Goal: Book appointment/travel/reservation

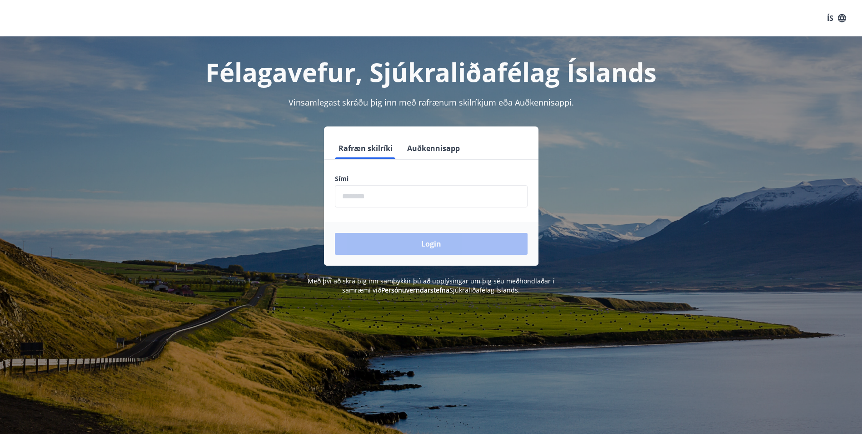
click at [399, 193] on input "phone" at bounding box center [431, 196] width 193 height 22
type input "********"
click at [513, 241] on button "Login" at bounding box center [431, 244] width 193 height 22
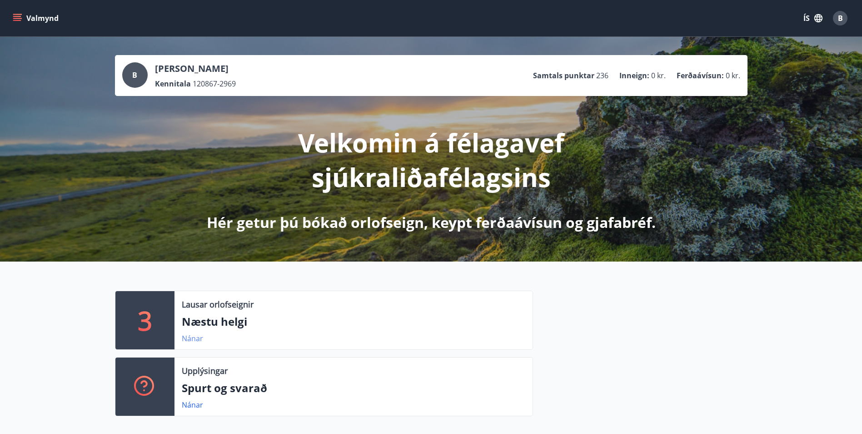
click at [190, 337] on link "Nánar" at bounding box center [192, 338] width 21 height 10
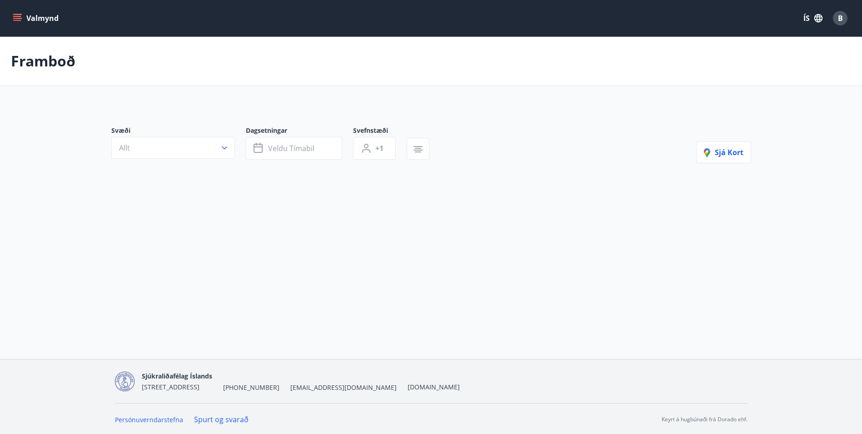
type input "*"
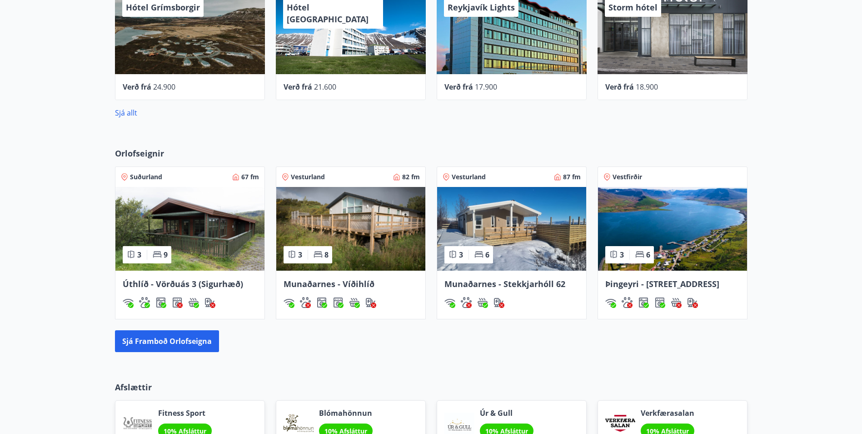
scroll to position [500, 0]
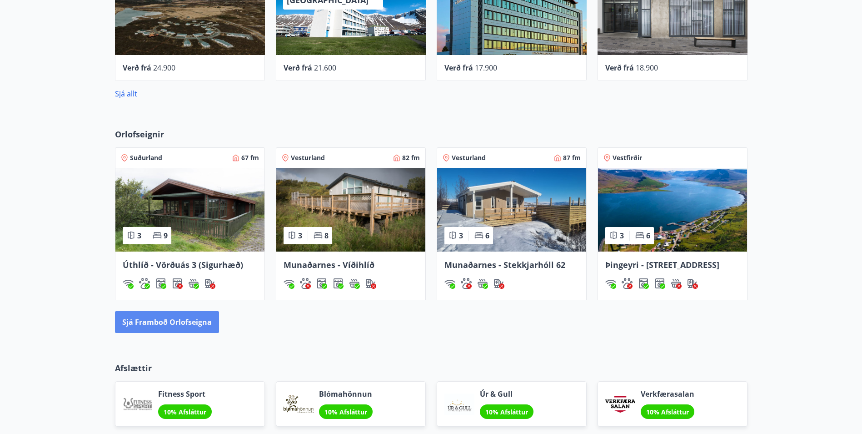
click at [153, 317] on button "Sjá framboð orlofseigna" at bounding box center [167, 322] width 104 height 22
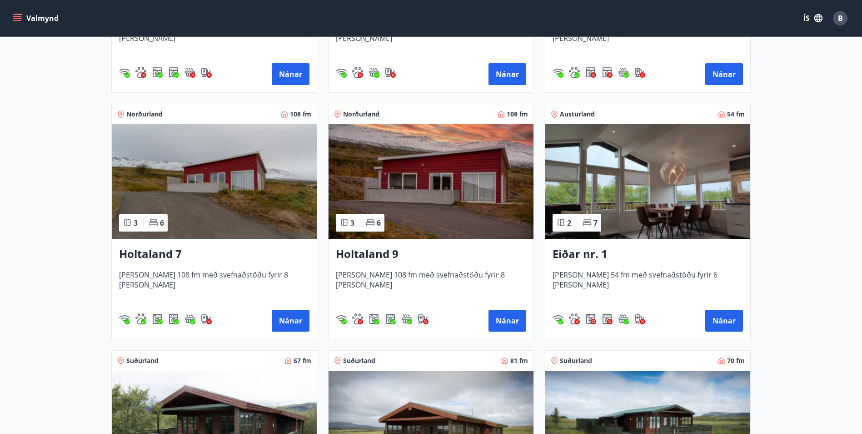
scroll to position [1091, 0]
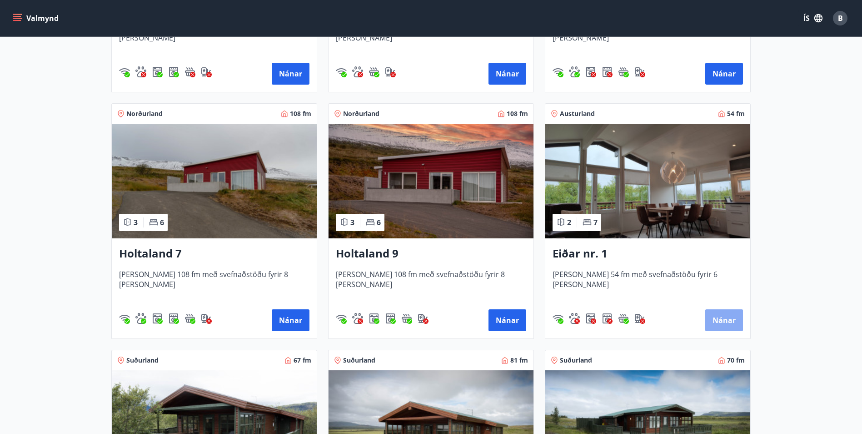
click at [722, 316] on button "Nánar" at bounding box center [724, 320] width 38 height 22
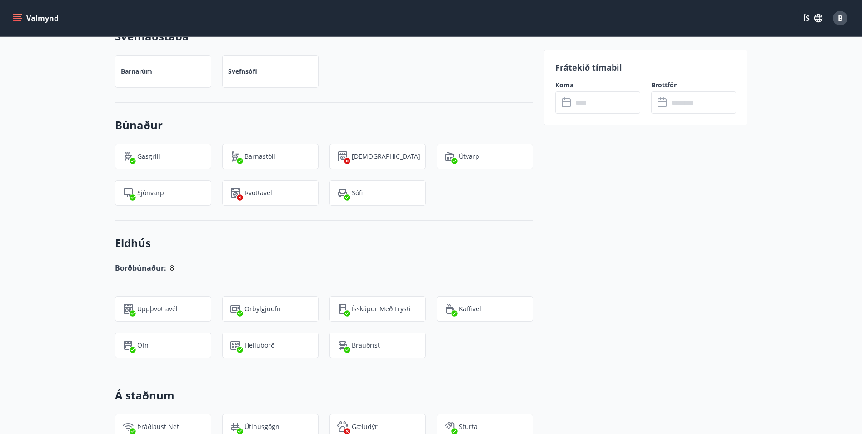
scroll to position [642, 0]
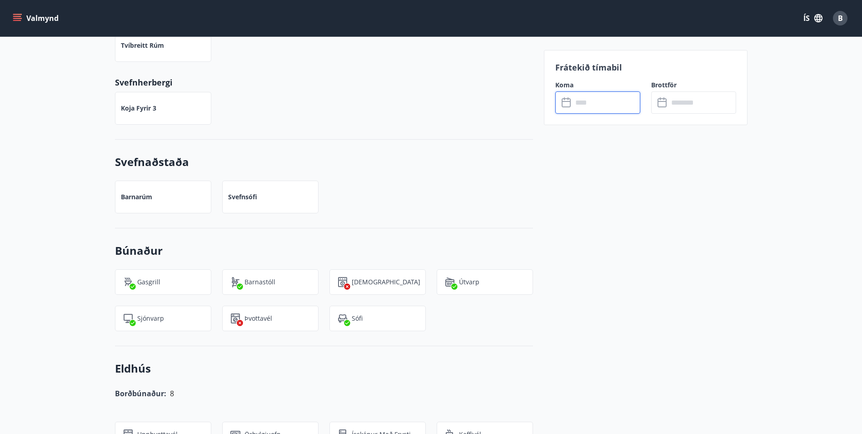
click at [602, 105] on input "text" at bounding box center [607, 102] width 68 height 22
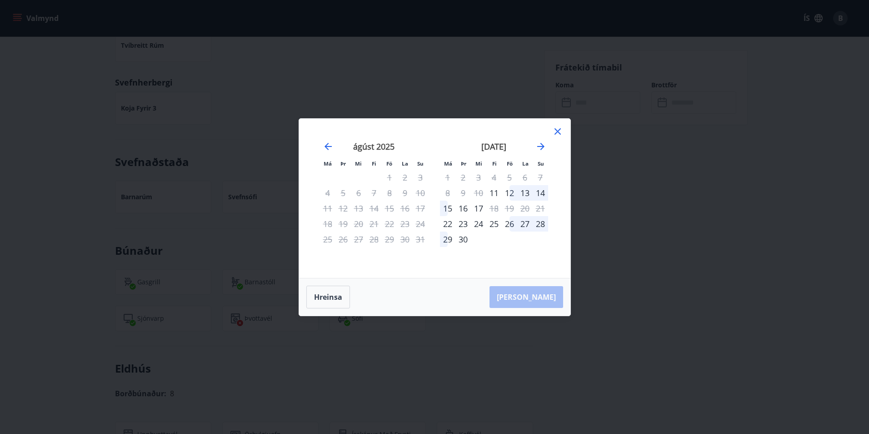
click at [558, 130] on icon at bounding box center [558, 131] width 6 height 6
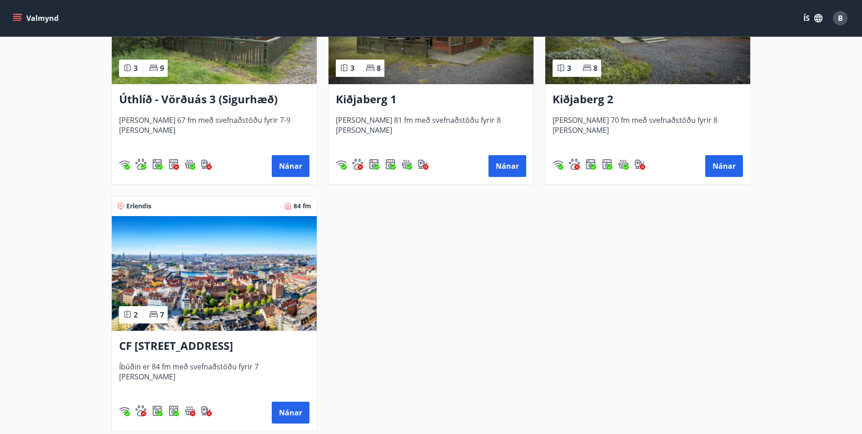
scroll to position [1500, 0]
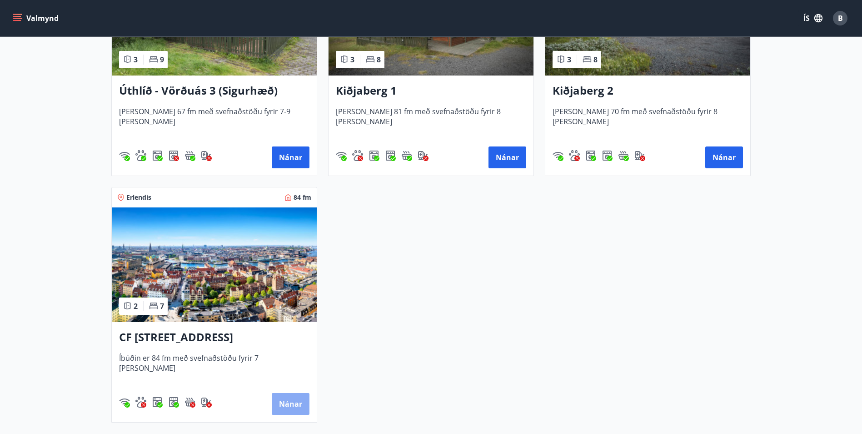
click at [290, 396] on button "Nánar" at bounding box center [291, 404] width 38 height 22
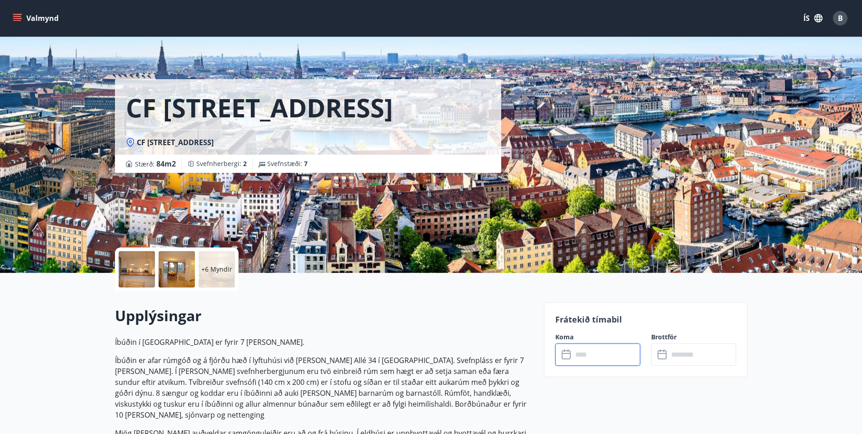
click at [585, 358] on input "text" at bounding box center [607, 354] width 68 height 22
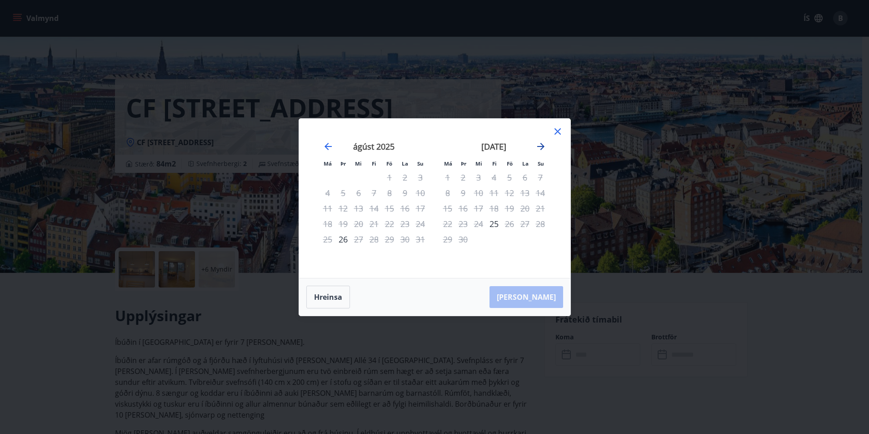
click at [541, 145] on icon "Move forward to switch to the next month." at bounding box center [540, 146] width 11 height 11
click at [559, 127] on icon at bounding box center [557, 131] width 11 height 11
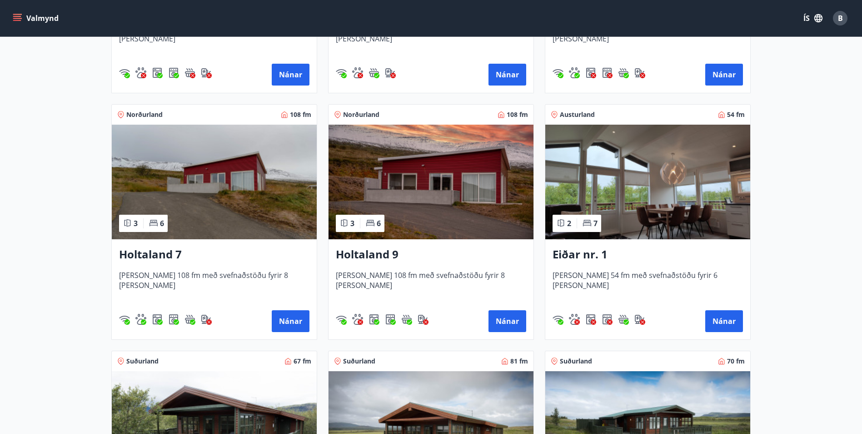
scroll to position [1091, 0]
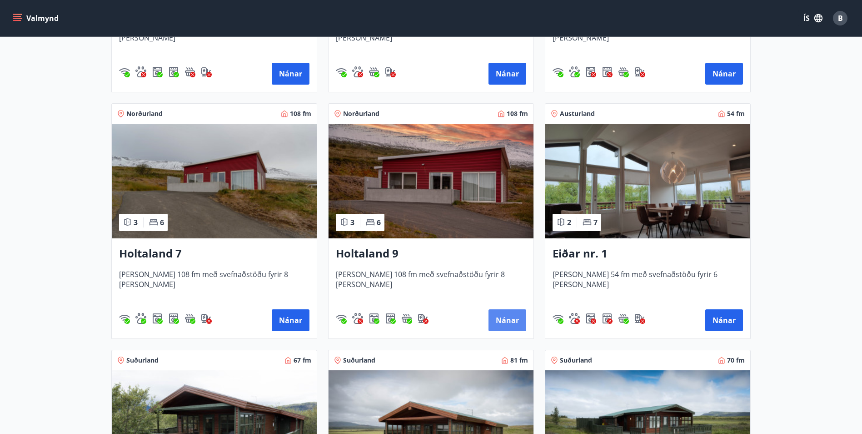
click at [510, 314] on button "Nánar" at bounding box center [508, 320] width 38 height 22
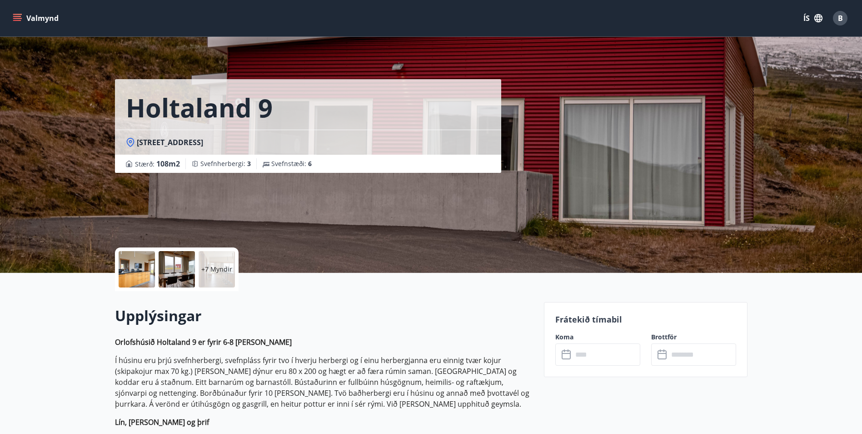
click at [603, 321] on p "Frátekið tímabil" at bounding box center [645, 319] width 181 height 12
click at [618, 353] on input "text" at bounding box center [607, 354] width 68 height 22
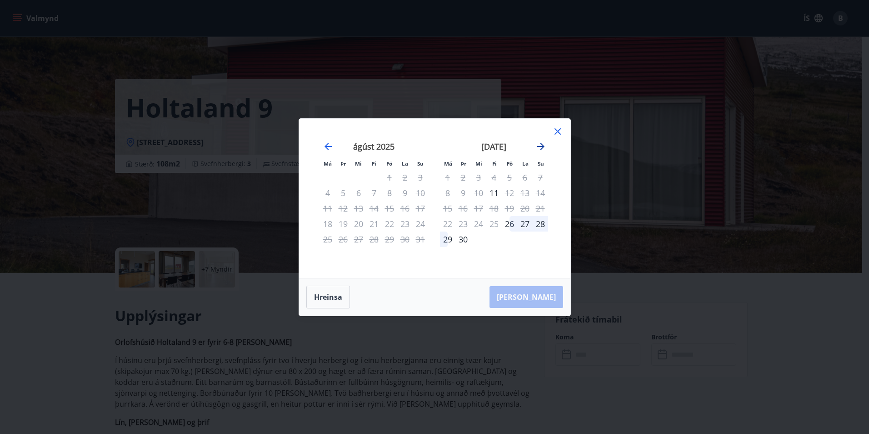
click at [538, 142] on icon "Move forward to switch to the next month." at bounding box center [540, 146] width 11 height 11
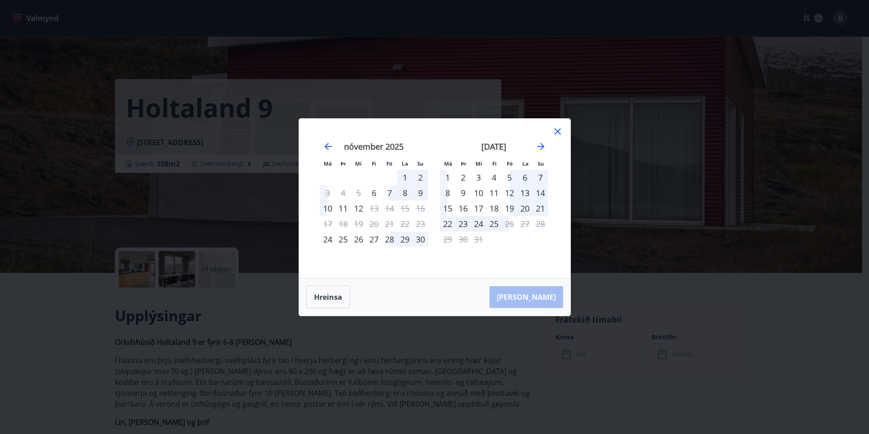
click at [556, 129] on icon at bounding box center [557, 131] width 11 height 11
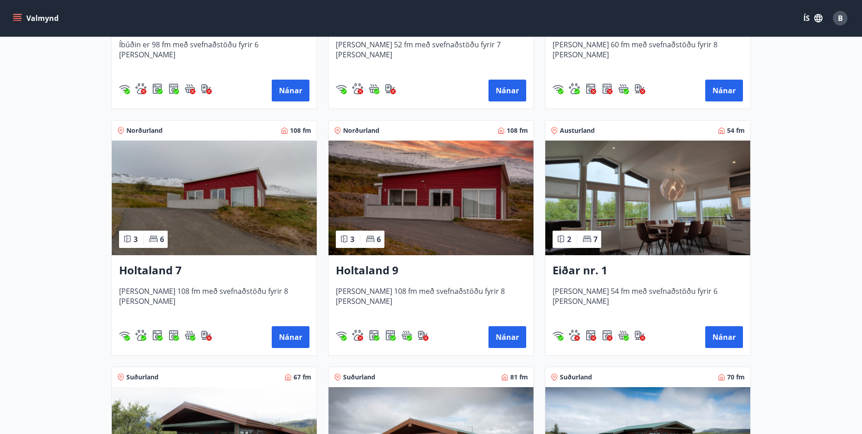
scroll to position [1091, 0]
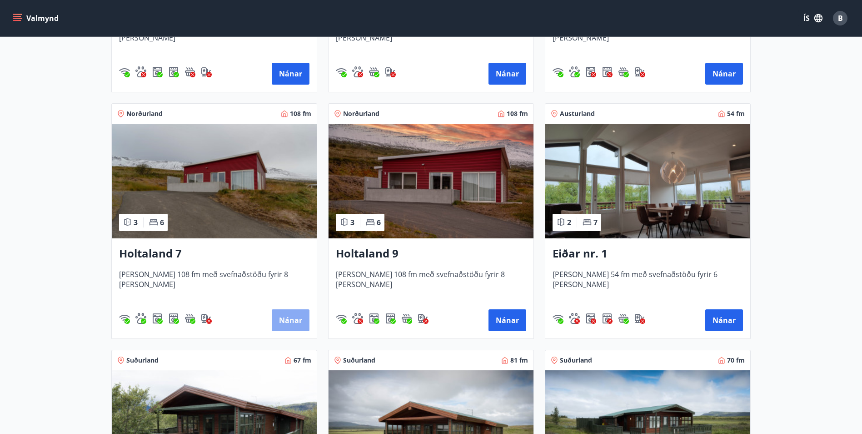
click at [296, 318] on button "Nánar" at bounding box center [291, 320] width 38 height 22
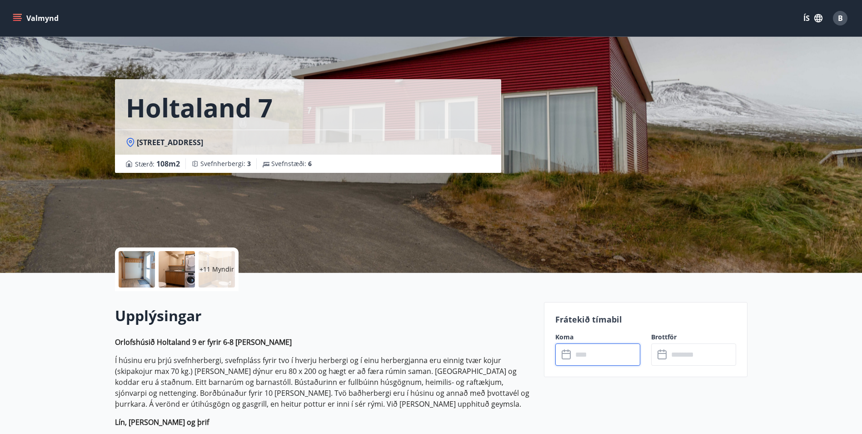
click at [592, 355] on input "text" at bounding box center [607, 354] width 68 height 22
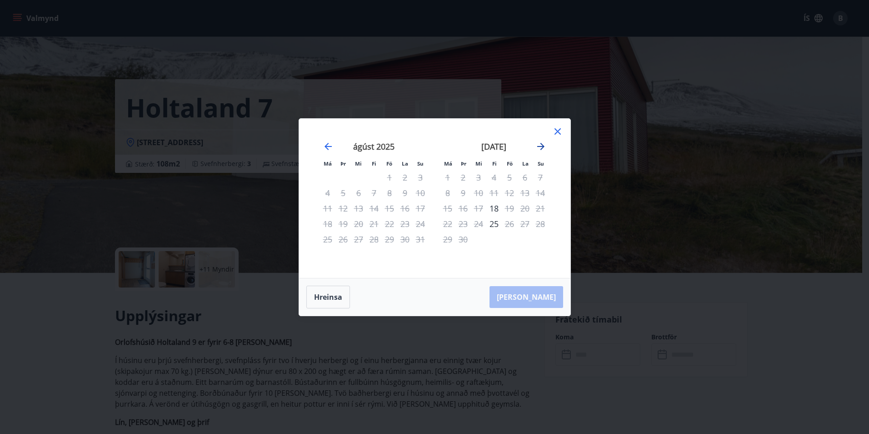
click at [541, 141] on icon "Move forward to switch to the next month." at bounding box center [540, 146] width 11 height 11
click at [559, 129] on icon at bounding box center [557, 131] width 11 height 11
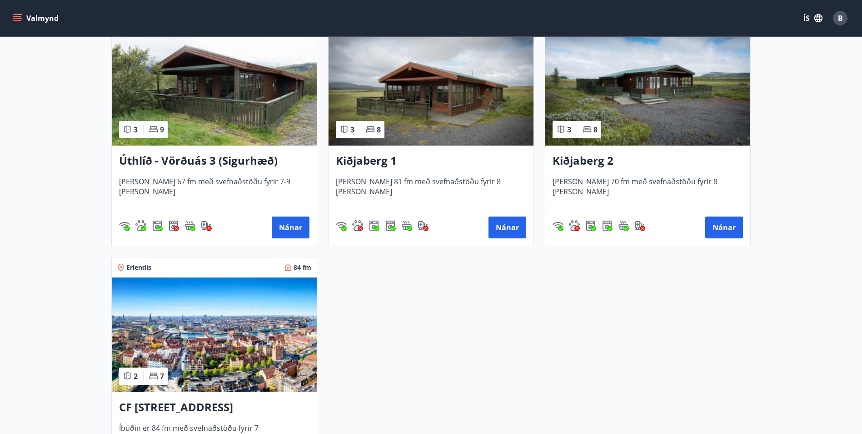
scroll to position [1409, 0]
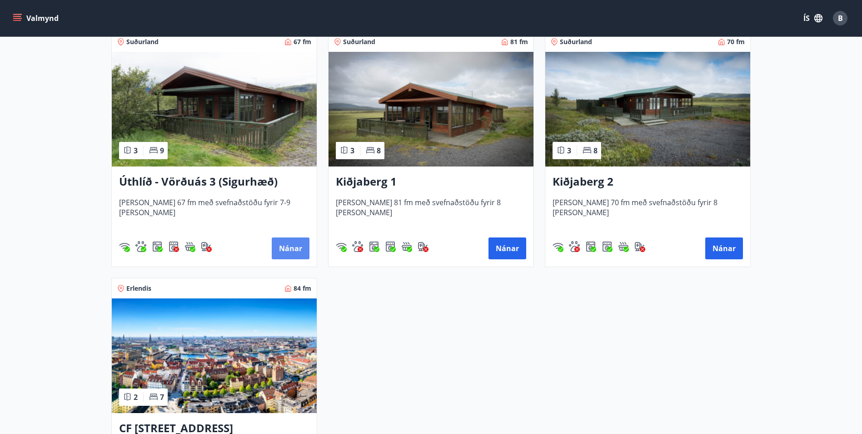
click at [285, 240] on button "Nánar" at bounding box center [291, 248] width 38 height 22
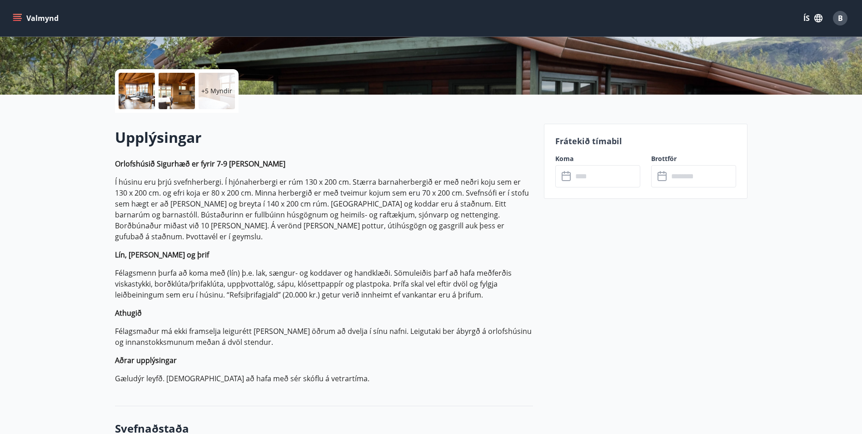
scroll to position [182, 0]
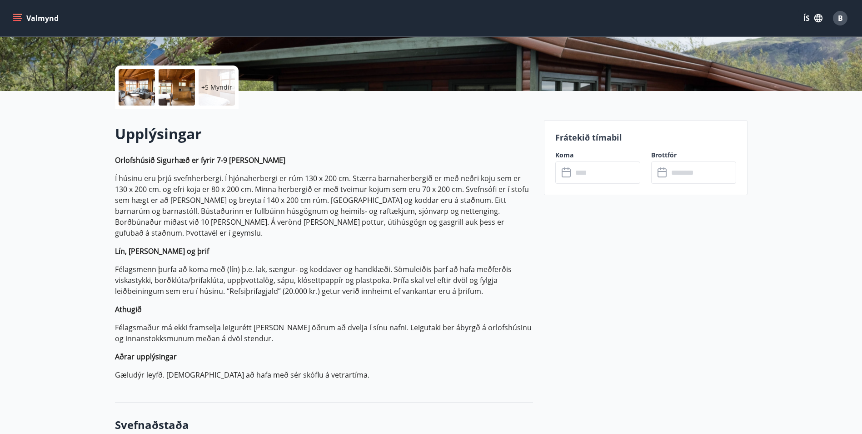
click at [566, 153] on label "Koma" at bounding box center [597, 154] width 85 height 9
click at [615, 174] on input "text" at bounding box center [607, 172] width 68 height 22
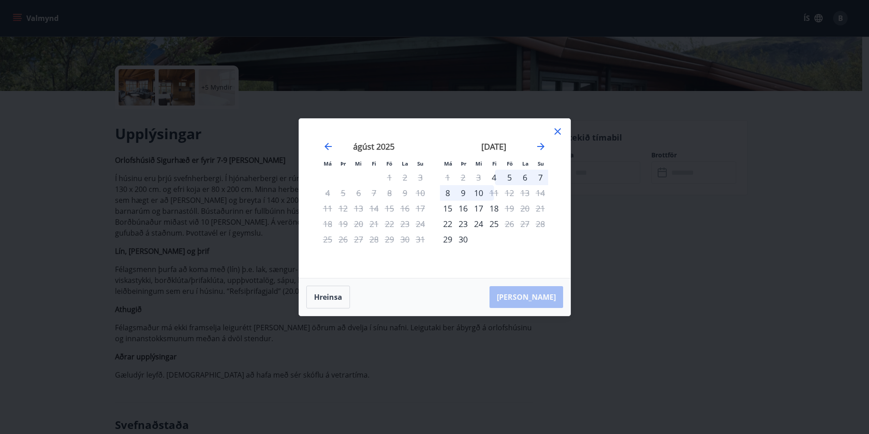
click at [558, 128] on icon at bounding box center [557, 131] width 11 height 11
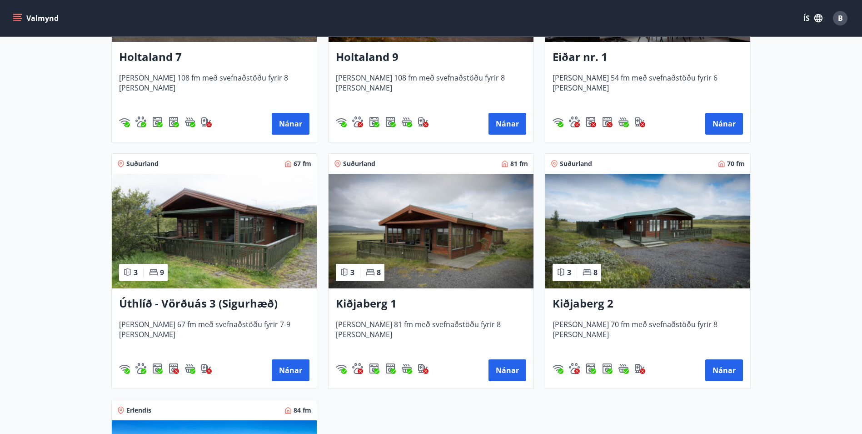
scroll to position [1182, 0]
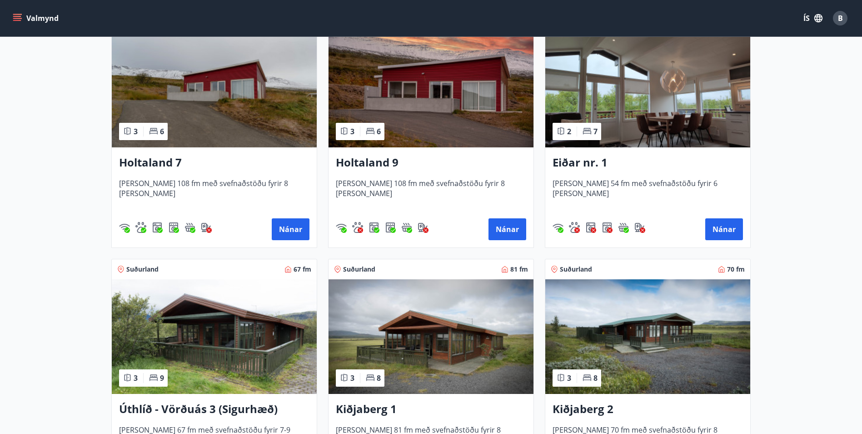
click at [570, 160] on h3 "Eiðar nr. 1" at bounding box center [648, 163] width 190 height 16
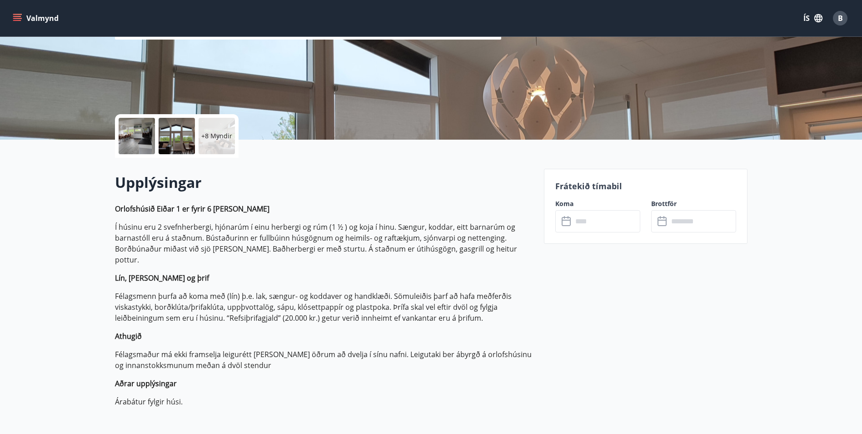
scroll to position [136, 0]
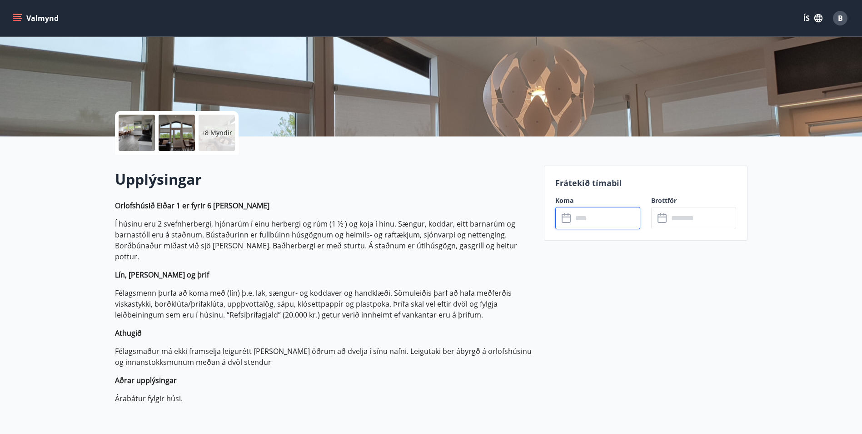
click at [600, 215] on input "text" at bounding box center [607, 218] width 68 height 22
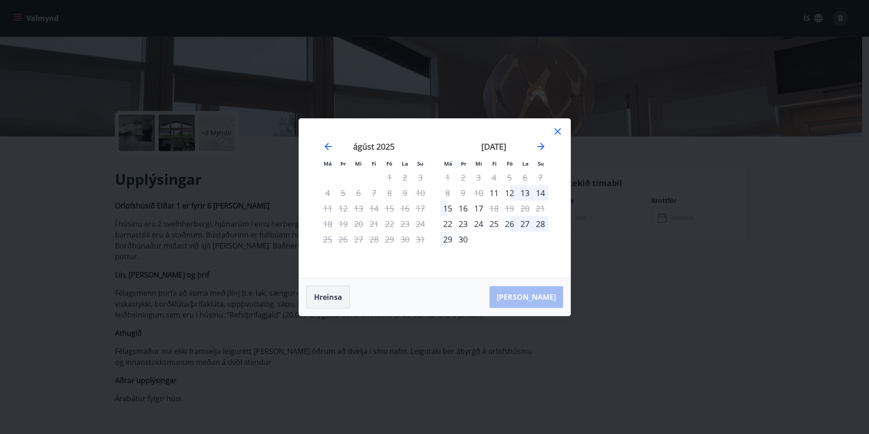
click at [328, 291] on button "Hreinsa" at bounding box center [328, 296] width 44 height 23
click at [556, 130] on icon at bounding box center [558, 131] width 6 height 6
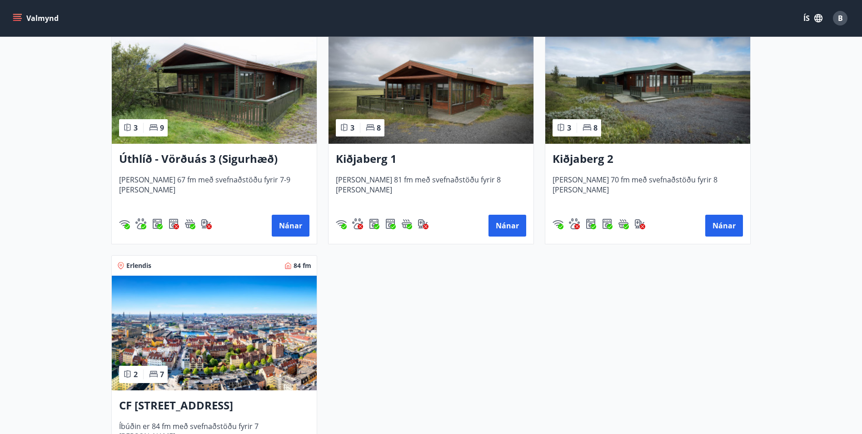
scroll to position [1545, 0]
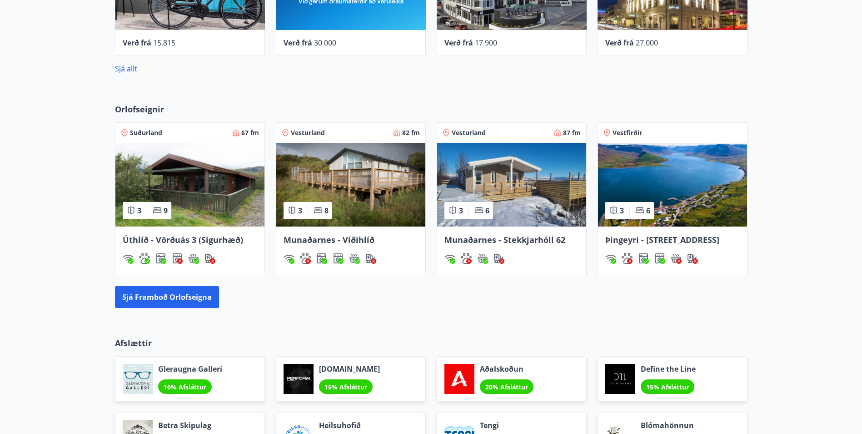
scroll to position [498, 0]
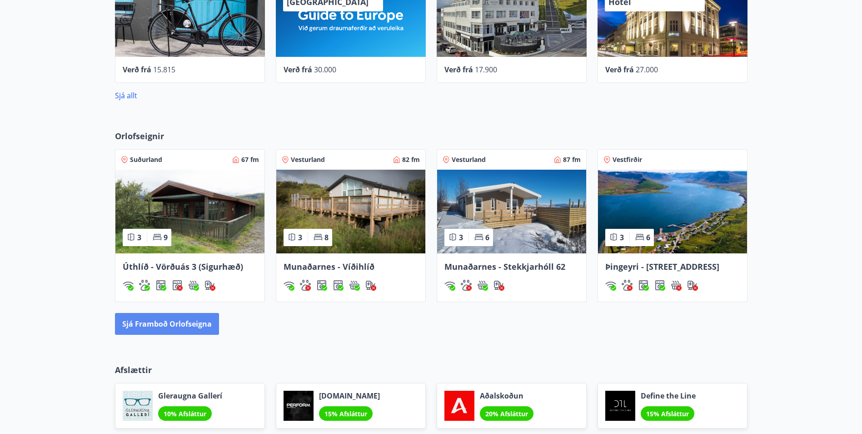
click at [190, 321] on button "Sjá framboð orlofseigna" at bounding box center [167, 324] width 104 height 22
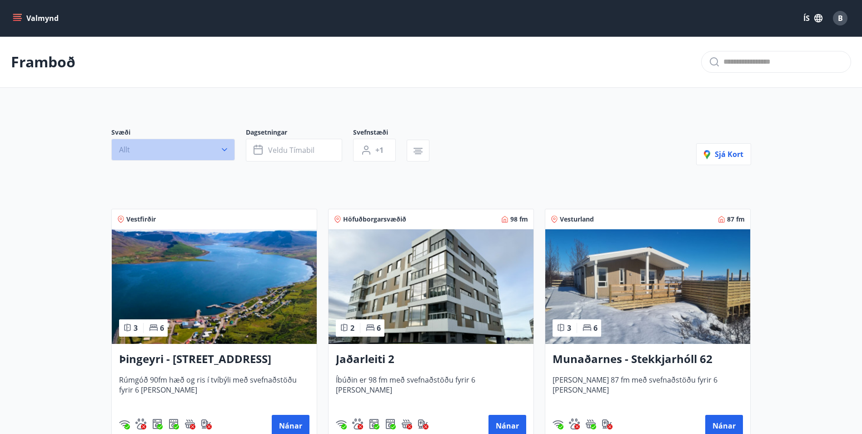
click at [222, 149] on icon "button" at bounding box center [224, 149] width 5 height 3
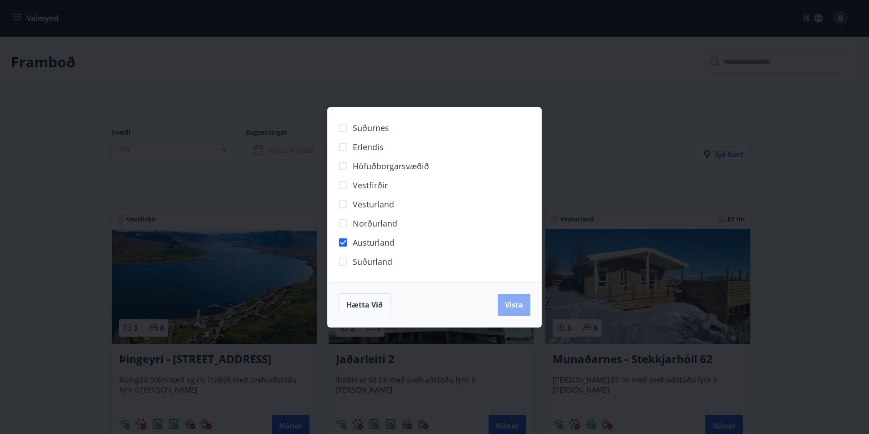
click at [520, 305] on span "Vista" at bounding box center [514, 305] width 18 height 10
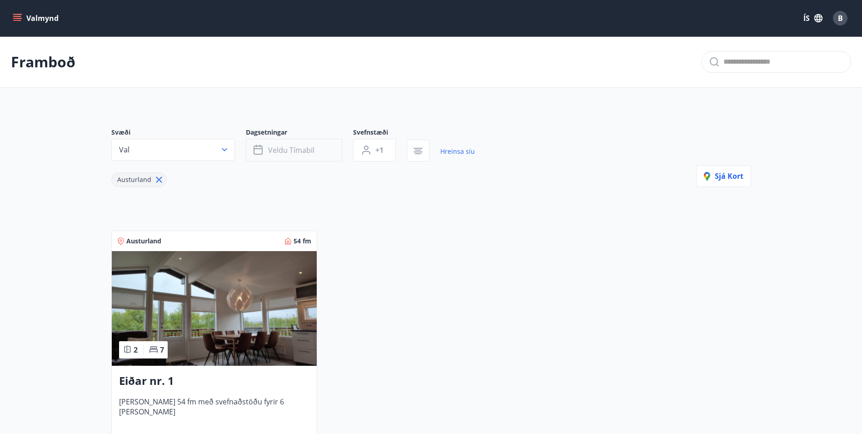
click at [305, 147] on span "Veldu tímabil" at bounding box center [291, 150] width 46 height 10
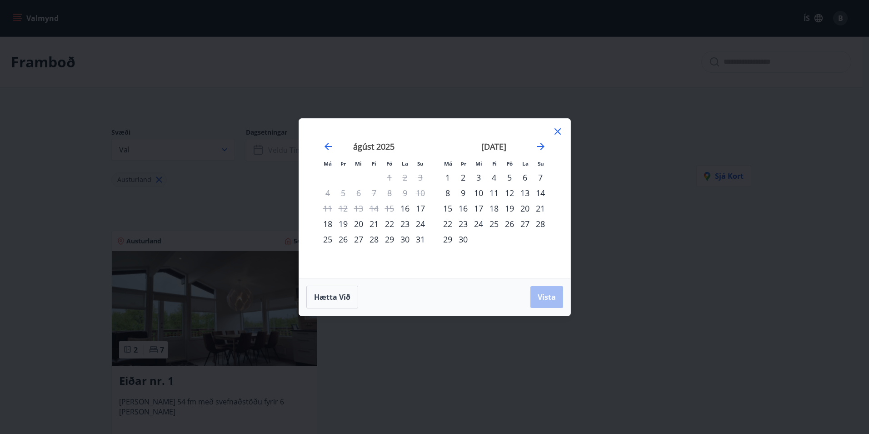
click at [387, 221] on div "22" at bounding box center [389, 223] width 15 height 15
click at [358, 238] on div "27" at bounding box center [358, 238] width 15 height 15
click at [541, 290] on button "Vista" at bounding box center [546, 297] width 33 height 22
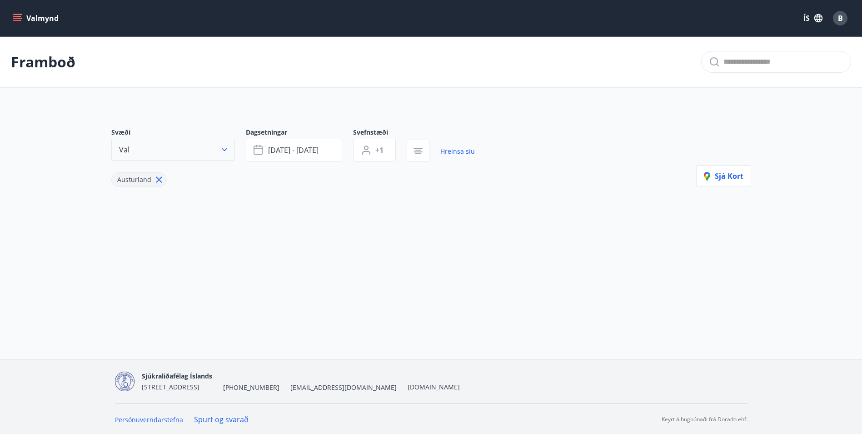
click at [224, 149] on icon "button" at bounding box center [224, 149] width 9 height 9
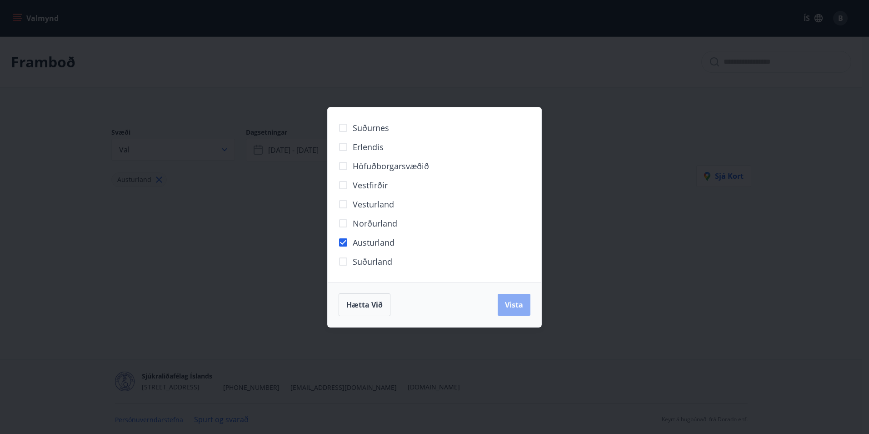
click at [518, 302] on span "Vista" at bounding box center [514, 305] width 18 height 10
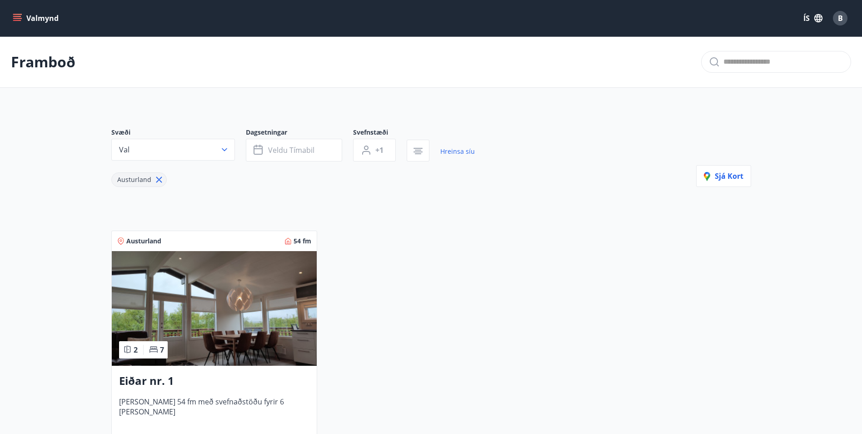
click at [228, 306] on img at bounding box center [214, 308] width 205 height 115
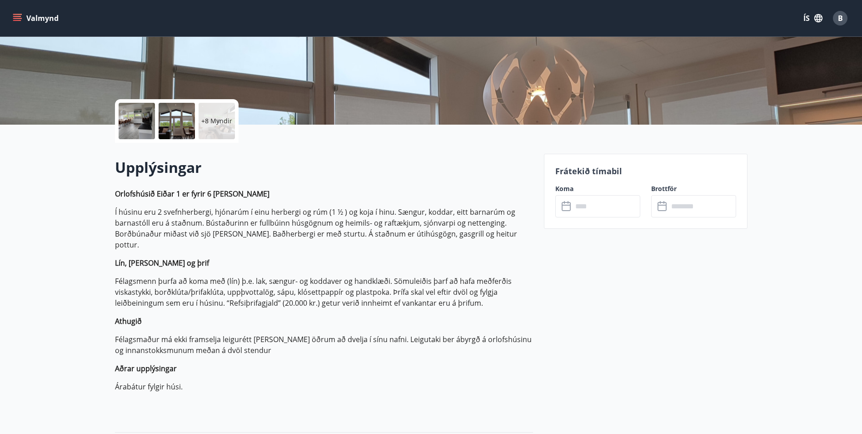
scroll to position [182, 0]
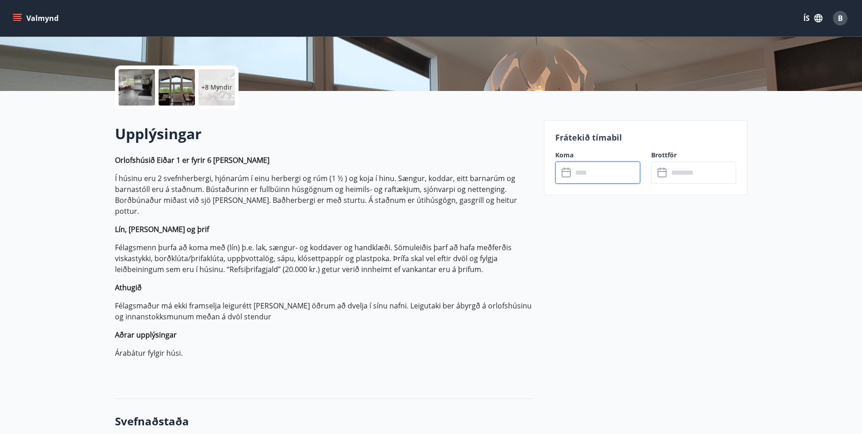
click at [596, 169] on input "text" at bounding box center [607, 172] width 68 height 22
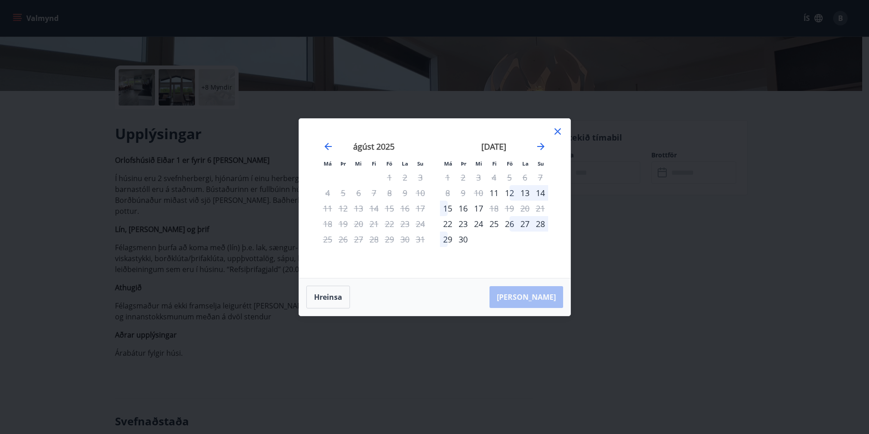
click at [560, 130] on icon at bounding box center [557, 131] width 11 height 11
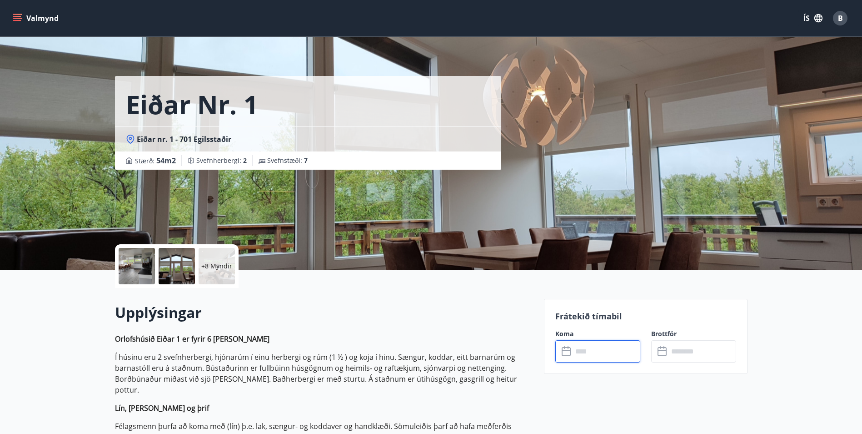
scroll to position [0, 0]
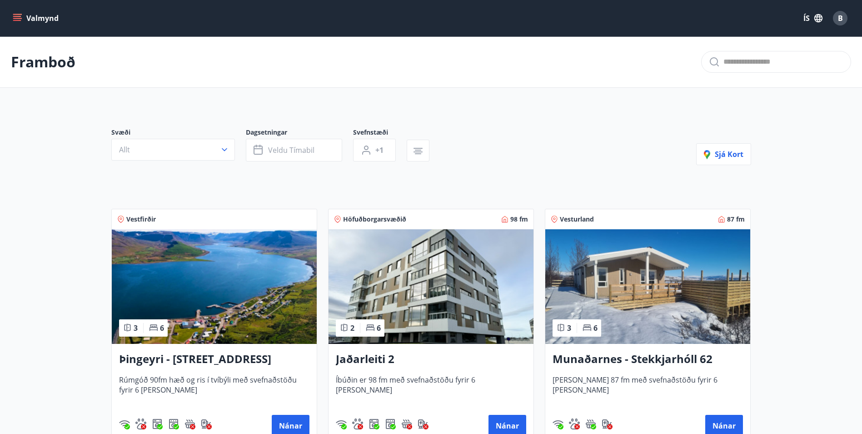
click at [370, 358] on h3 "Jaðarleiti 2" at bounding box center [431, 359] width 190 height 16
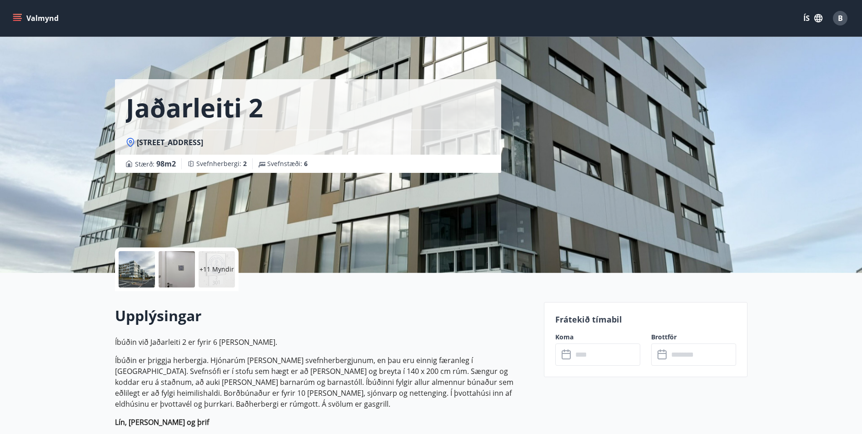
click at [604, 354] on input "text" at bounding box center [607, 354] width 68 height 22
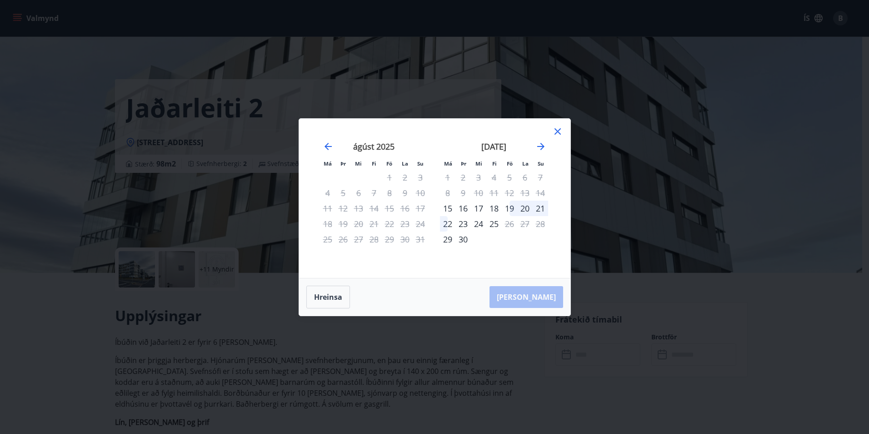
click at [556, 127] on icon at bounding box center [557, 131] width 11 height 11
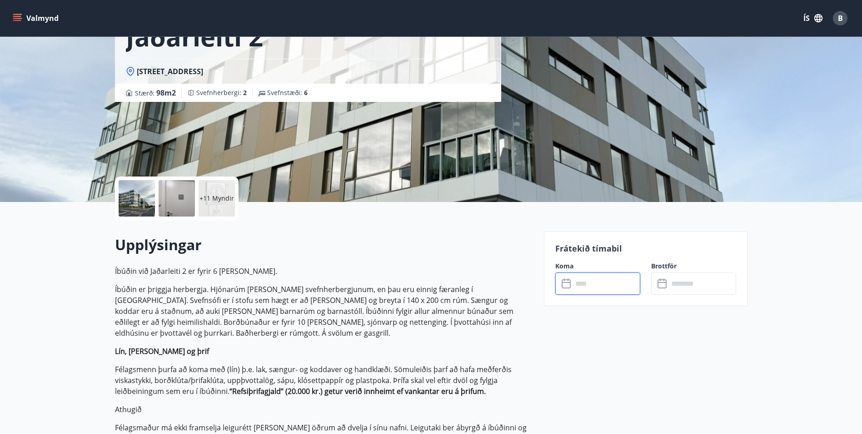
scroll to position [45, 0]
